Goal: Transaction & Acquisition: Subscribe to service/newsletter

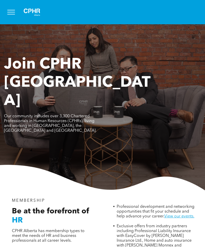
scroll to position [465, 0]
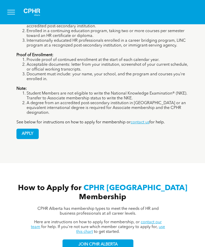
click at [120, 1] on div at bounding box center [102, 12] width 205 height 24
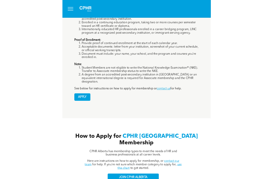
scroll to position [453, 0]
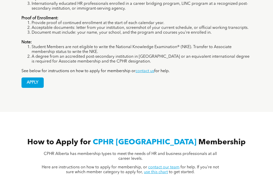
click at [28, 85] on span "APPLY" at bounding box center [33, 83] width 22 height 10
click at [34, 88] on span "APPLY" at bounding box center [33, 83] width 22 height 10
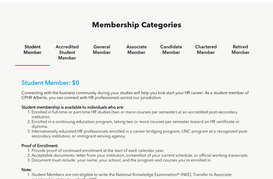
scroll to position [314, 0]
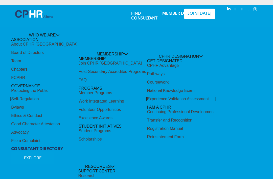
click at [202, 18] on link "JOIN [DATE]" at bounding box center [200, 14] width 32 height 10
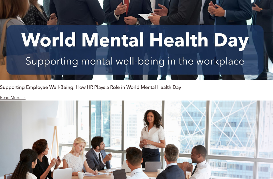
scroll to position [573, 0]
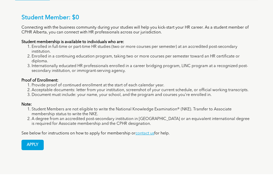
scroll to position [400, 0]
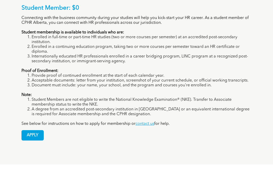
click at [30, 138] on span "APPLY" at bounding box center [33, 135] width 22 height 10
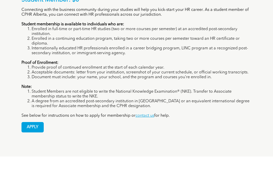
click at [184, 8] on p "Connecting with the business community during your studies will help you kick-s…" at bounding box center [137, 13] width 230 height 10
